Goal: Task Accomplishment & Management: Use online tool/utility

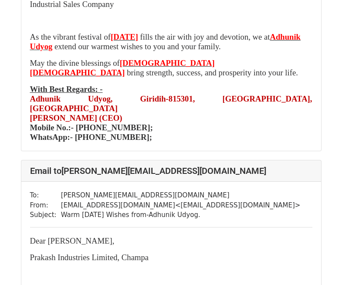
scroll to position [11241, 0]
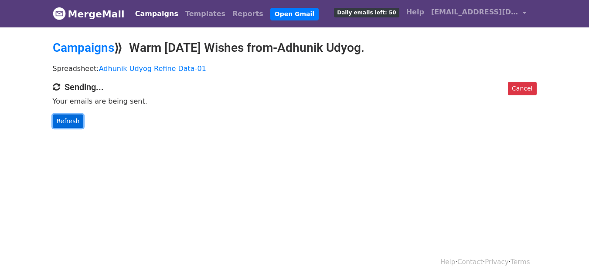
click at [64, 126] on link "Refresh" at bounding box center [68, 122] width 31 height 14
click at [74, 123] on link "Refresh" at bounding box center [68, 122] width 31 height 14
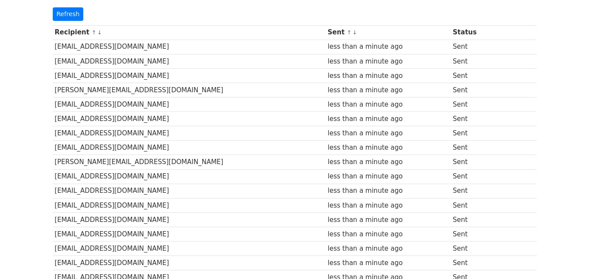
scroll to position [13, 0]
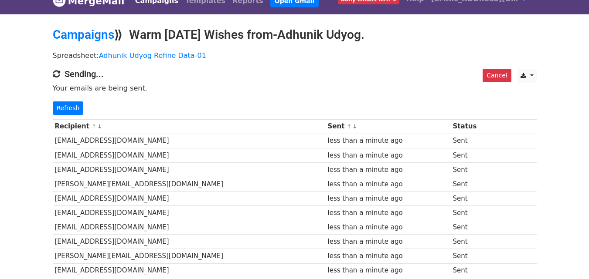
click at [155, 142] on td "[EMAIL_ADDRESS][DOMAIN_NAME]" at bounding box center [189, 141] width 273 height 14
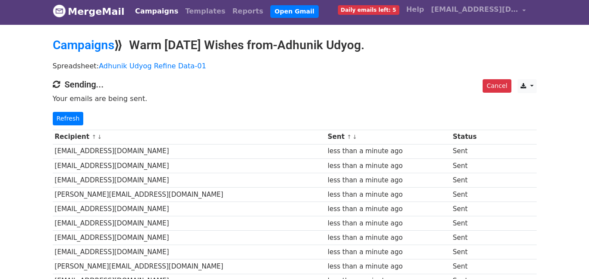
scroll to position [0, 0]
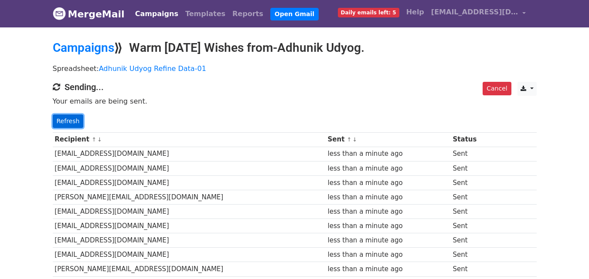
click at [64, 115] on link "Refresh" at bounding box center [68, 122] width 31 height 14
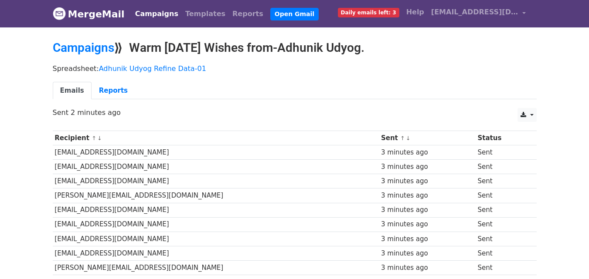
click at [131, 151] on td "[EMAIL_ADDRESS][DOMAIN_NAME]" at bounding box center [216, 153] width 326 height 14
click at [522, 116] on icon at bounding box center [523, 115] width 6 height 6
click at [530, 144] on link "Excel" at bounding box center [537, 149] width 39 height 14
